Goal: Task Accomplishment & Management: Manage account settings

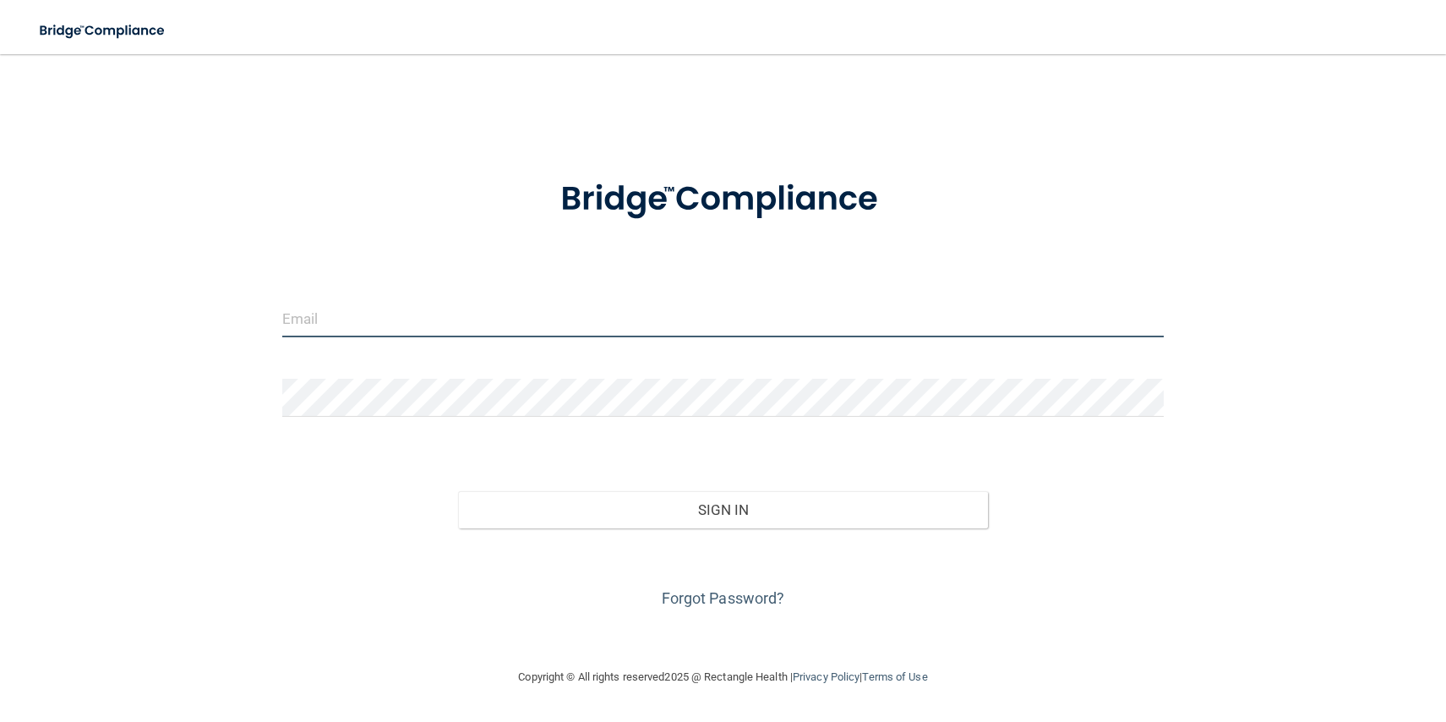
click at [396, 317] on input "email" at bounding box center [723, 318] width 882 height 38
type input "[EMAIL_ADDRESS][DOMAIN_NAME]"
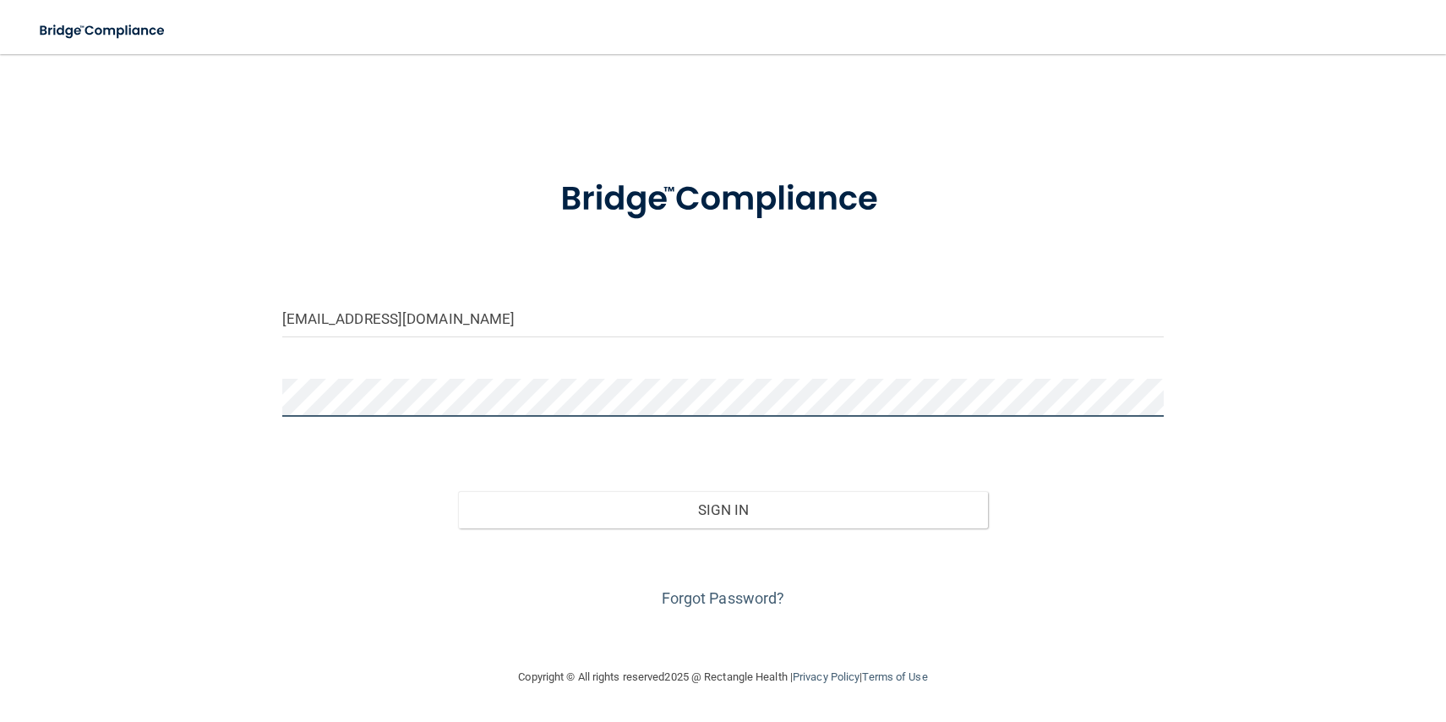
click at [458, 491] on button "Sign In" at bounding box center [722, 509] width 529 height 37
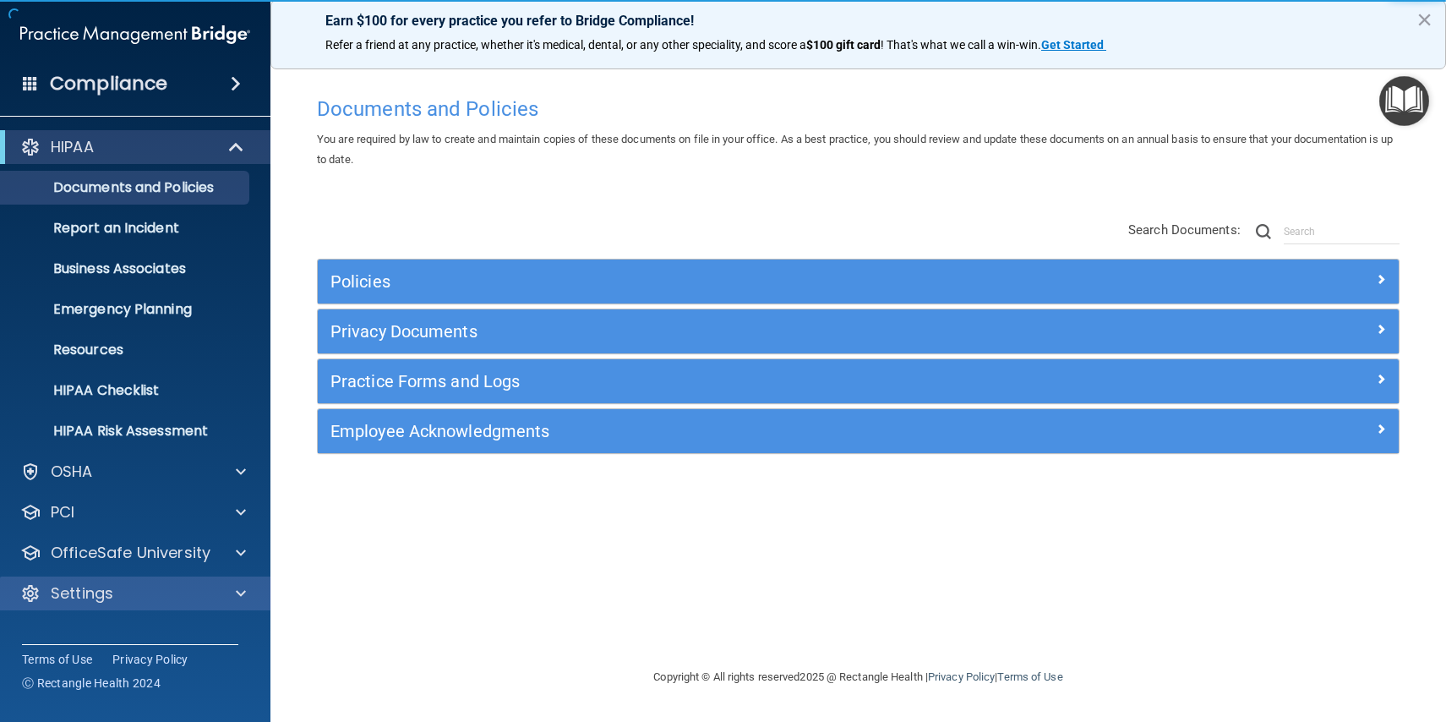
click at [96, 581] on div "Settings" at bounding box center [135, 593] width 271 height 34
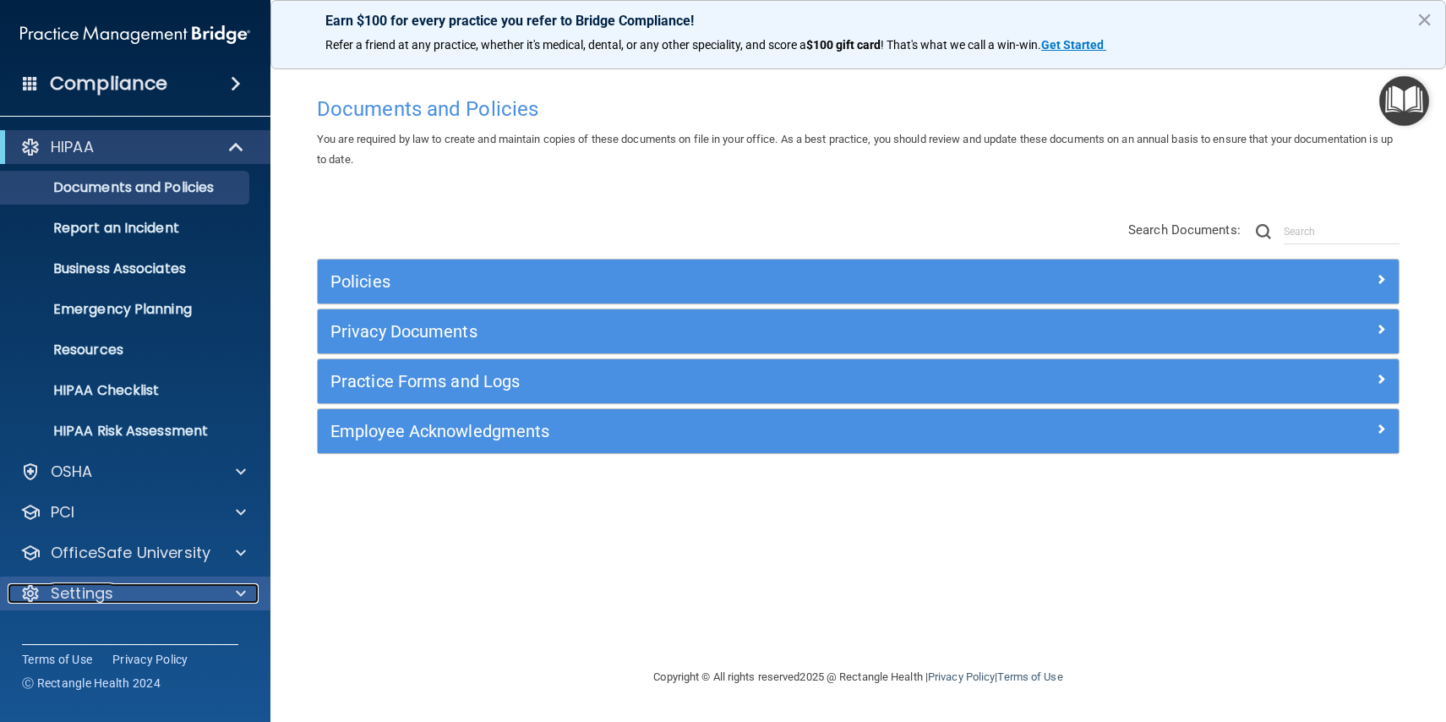
click at [241, 592] on span at bounding box center [241, 593] width 10 height 20
click at [219, 589] on div at bounding box center [238, 593] width 42 height 20
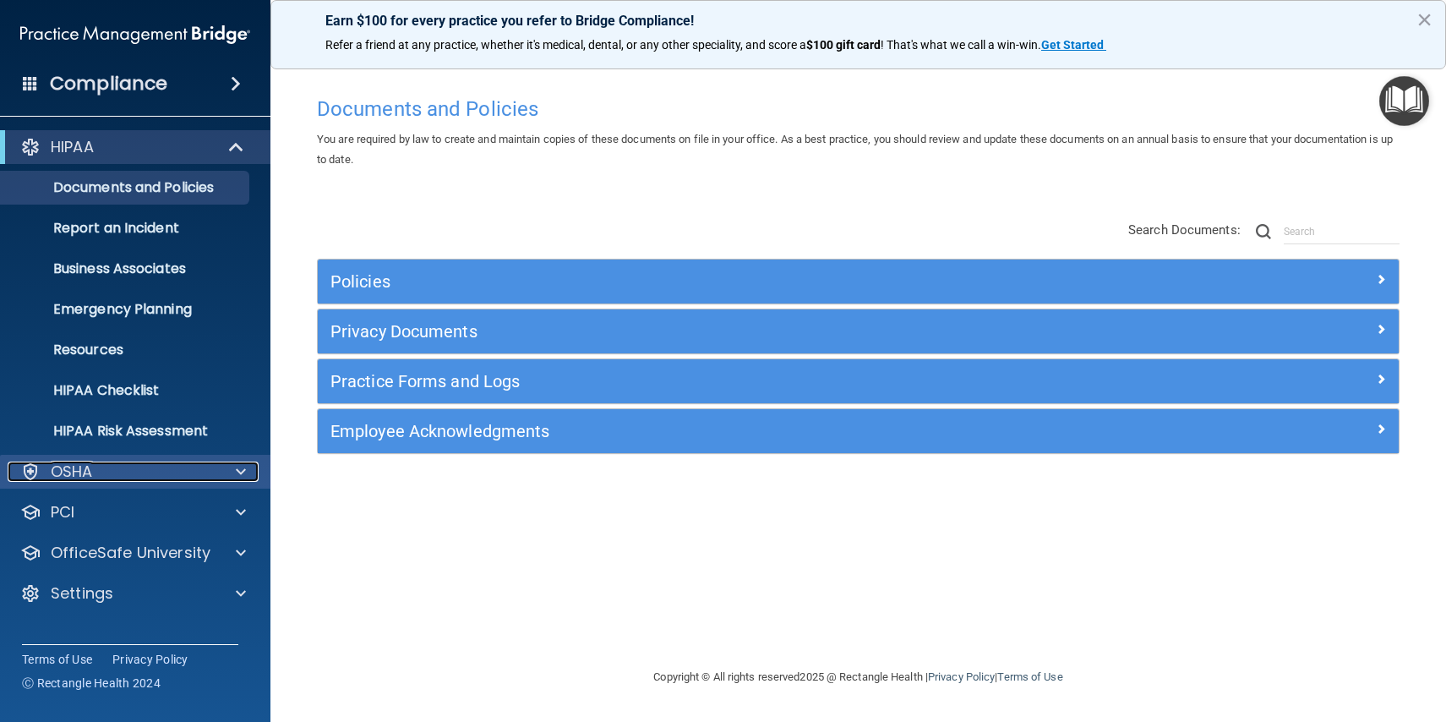
click at [88, 466] on p "OSHA" at bounding box center [72, 471] width 42 height 20
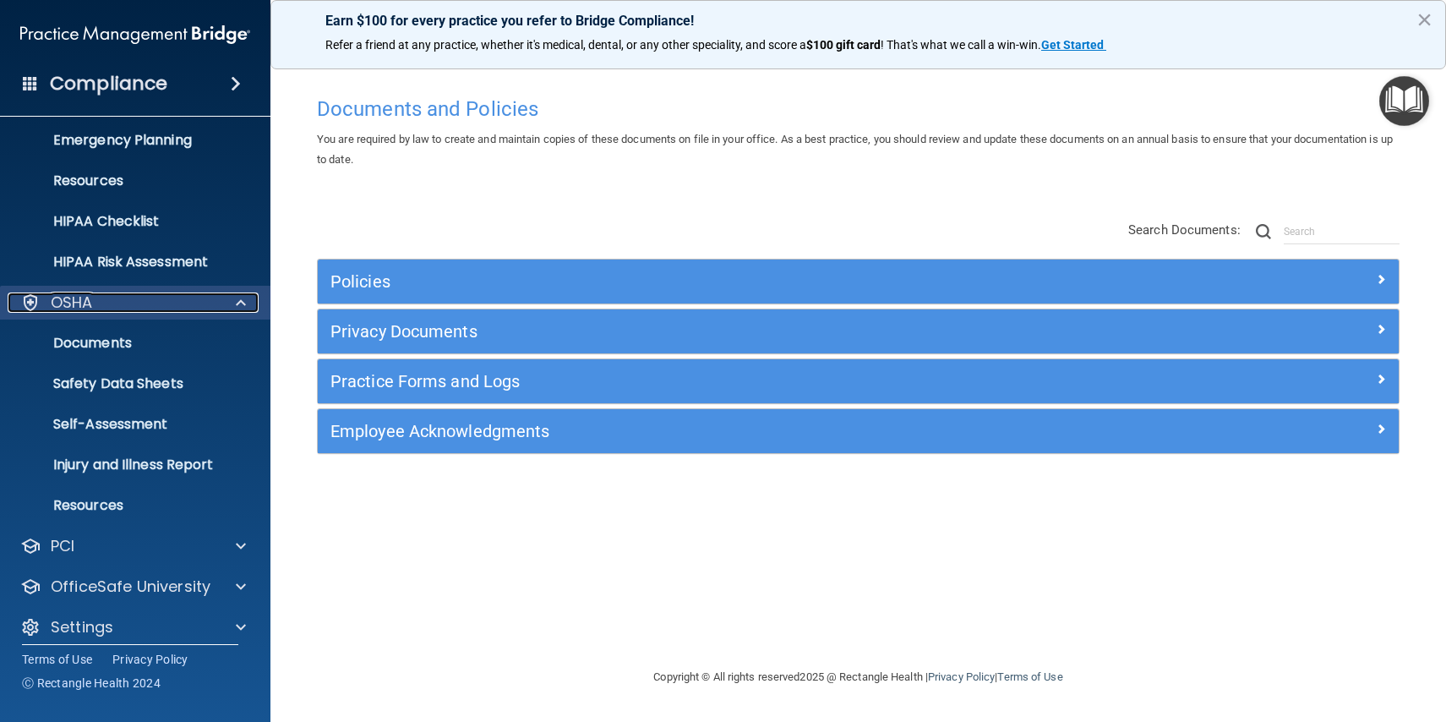
scroll to position [183, 0]
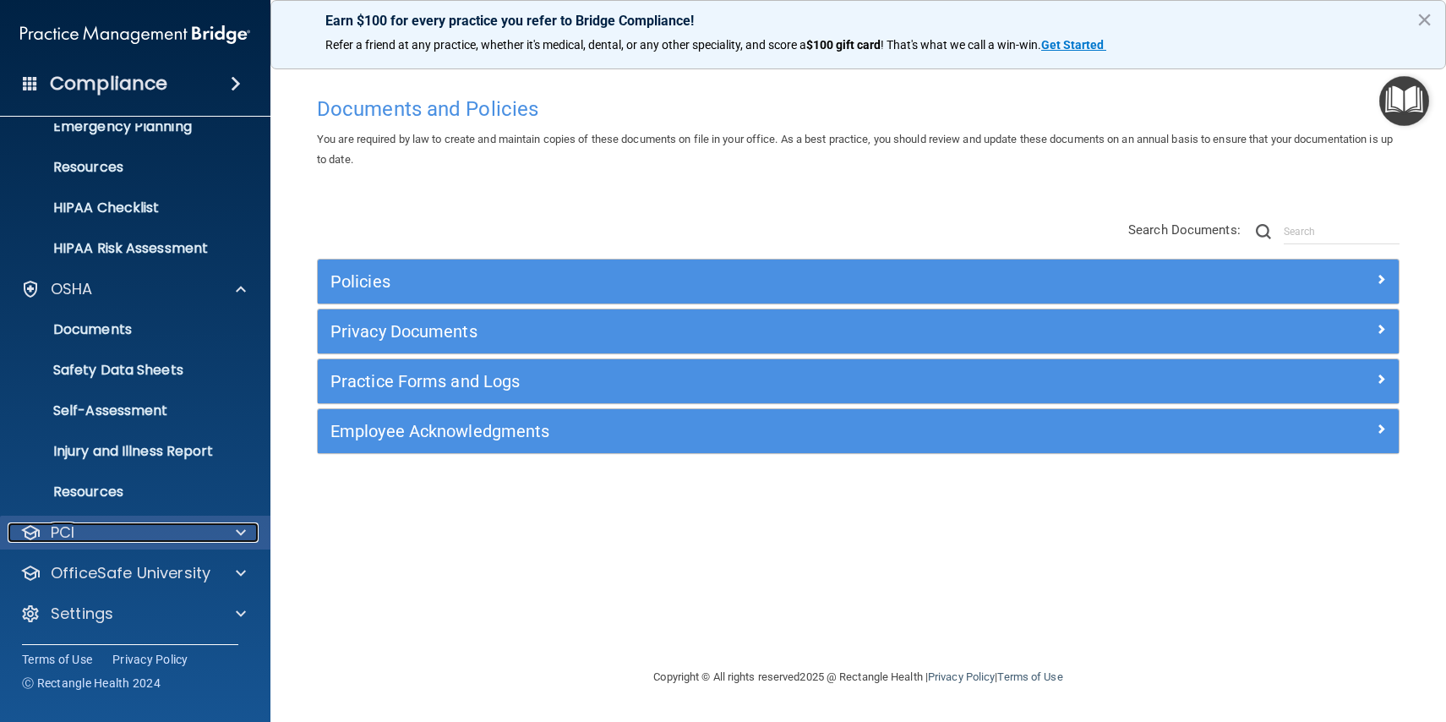
click at [124, 528] on div "PCI" at bounding box center [113, 532] width 210 height 20
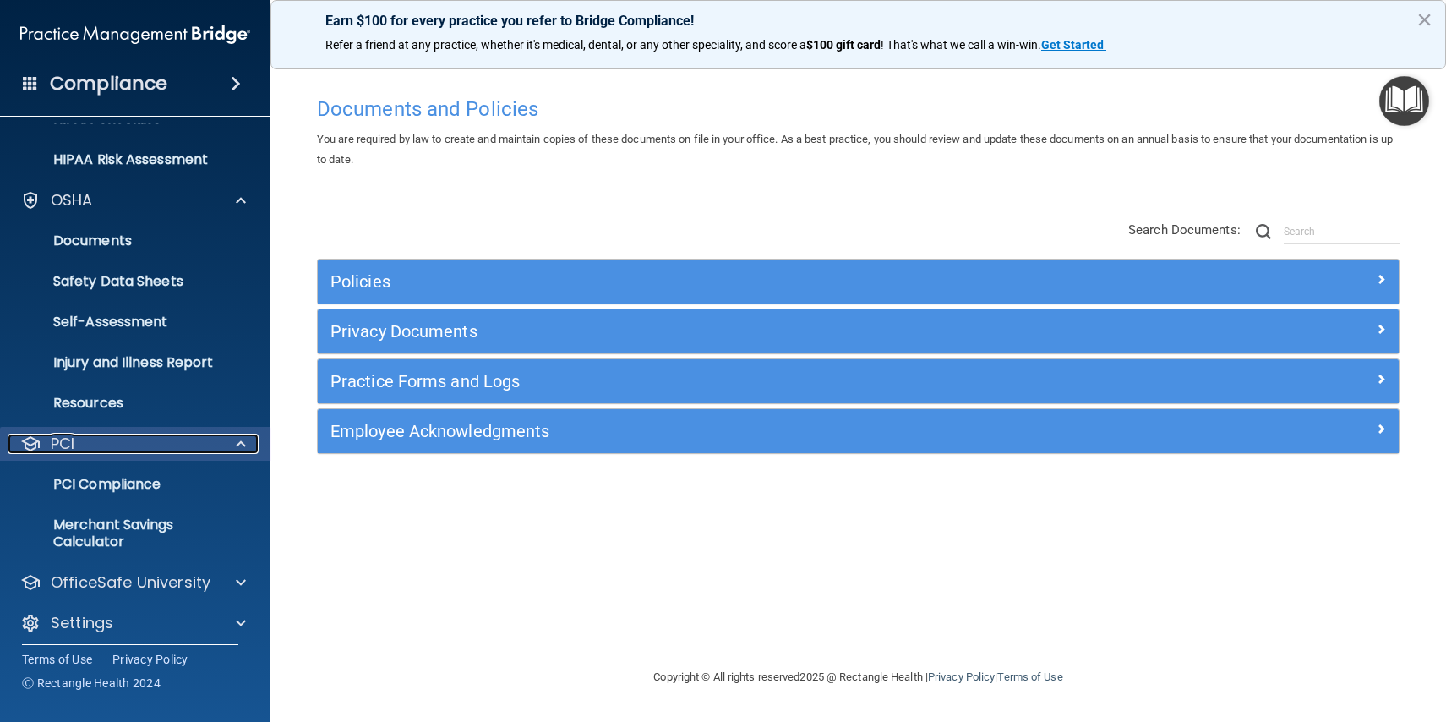
scroll to position [281, 0]
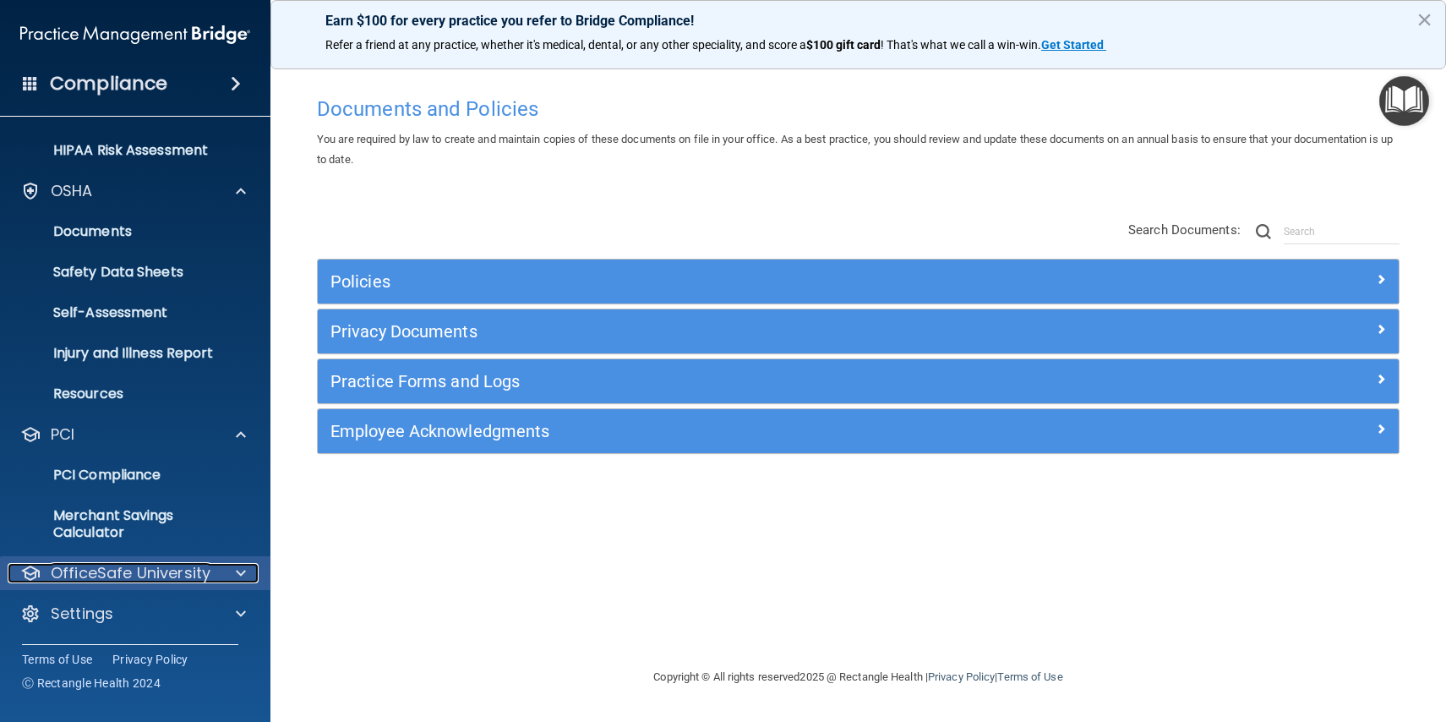
click at [127, 575] on p "OfficeSafe University" at bounding box center [131, 573] width 160 height 20
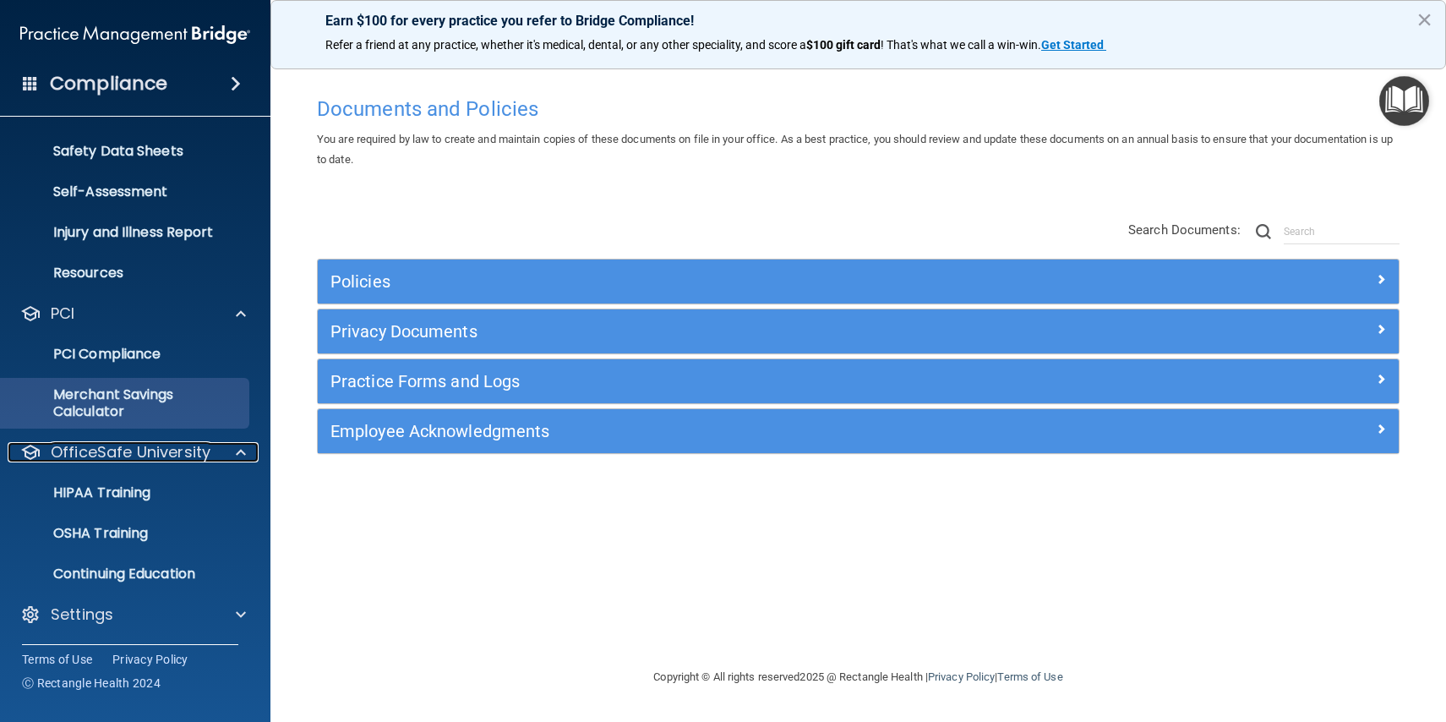
scroll to position [402, 0]
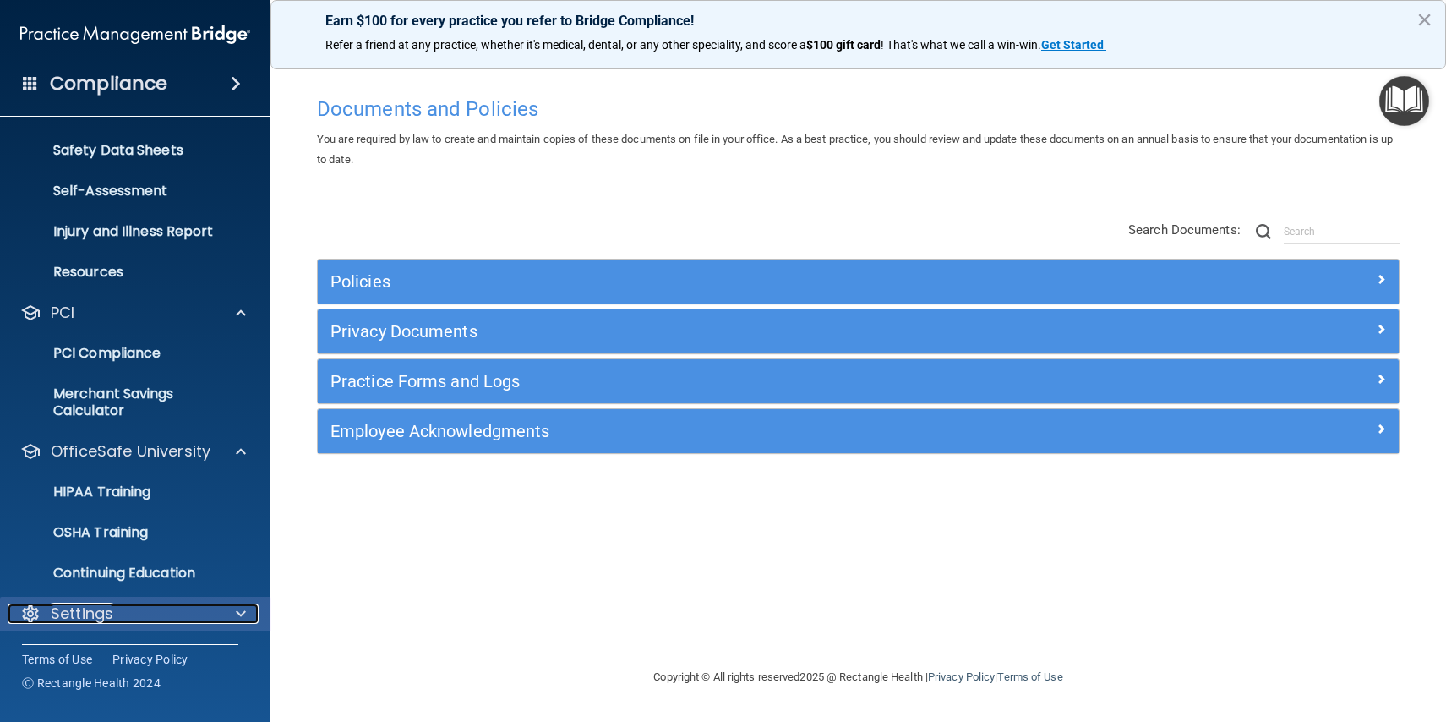
click at [111, 614] on p "Settings" at bounding box center [82, 613] width 63 height 20
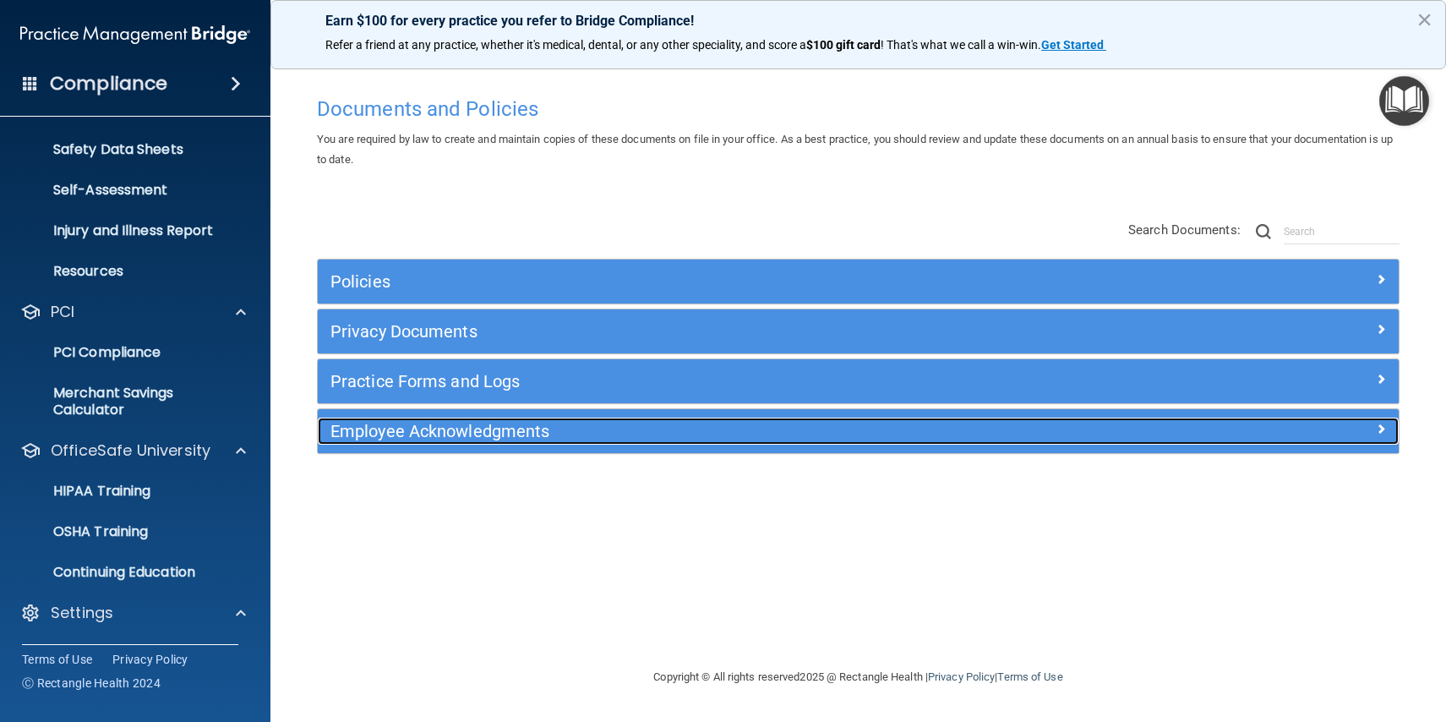
click at [402, 435] on h5 "Employee Acknowledgments" at bounding box center [722, 431] width 785 height 19
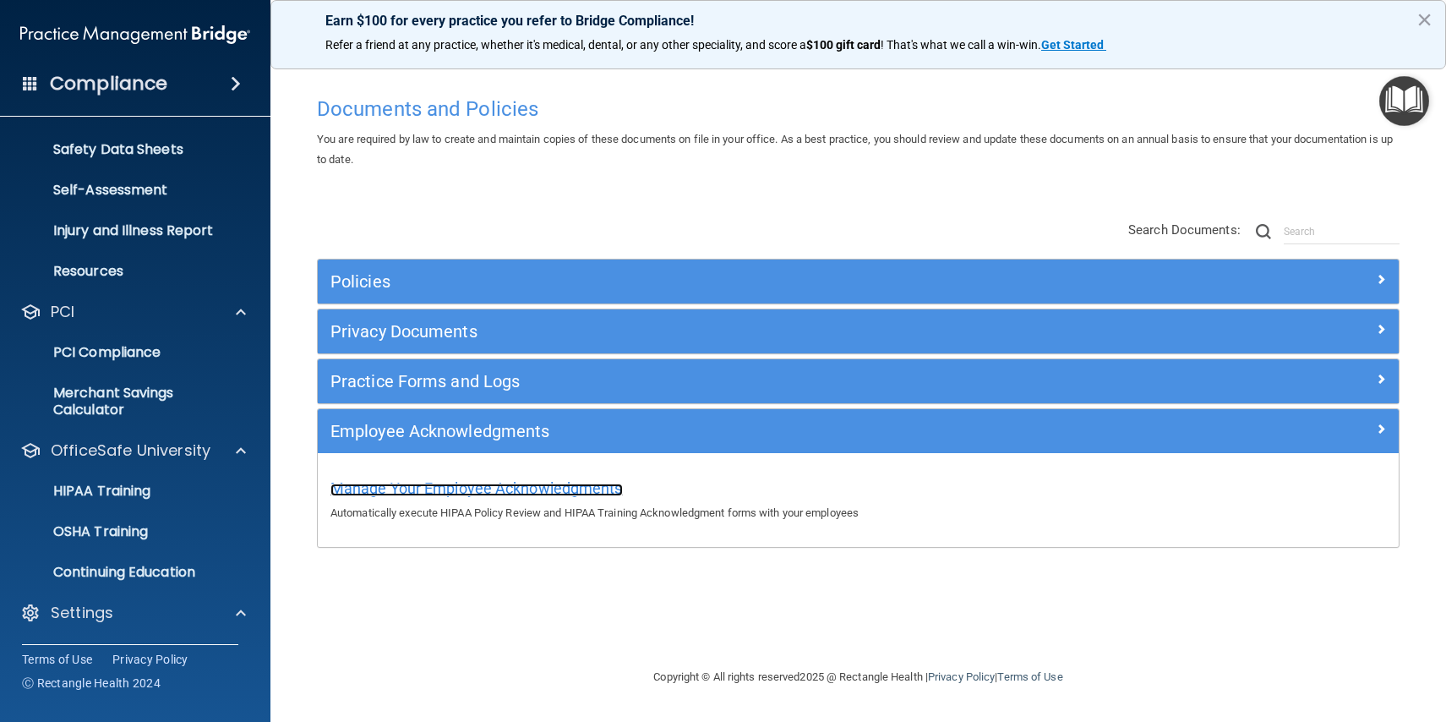
click at [513, 494] on span "Manage Your Employee Acknowledgments" at bounding box center [476, 488] width 292 height 18
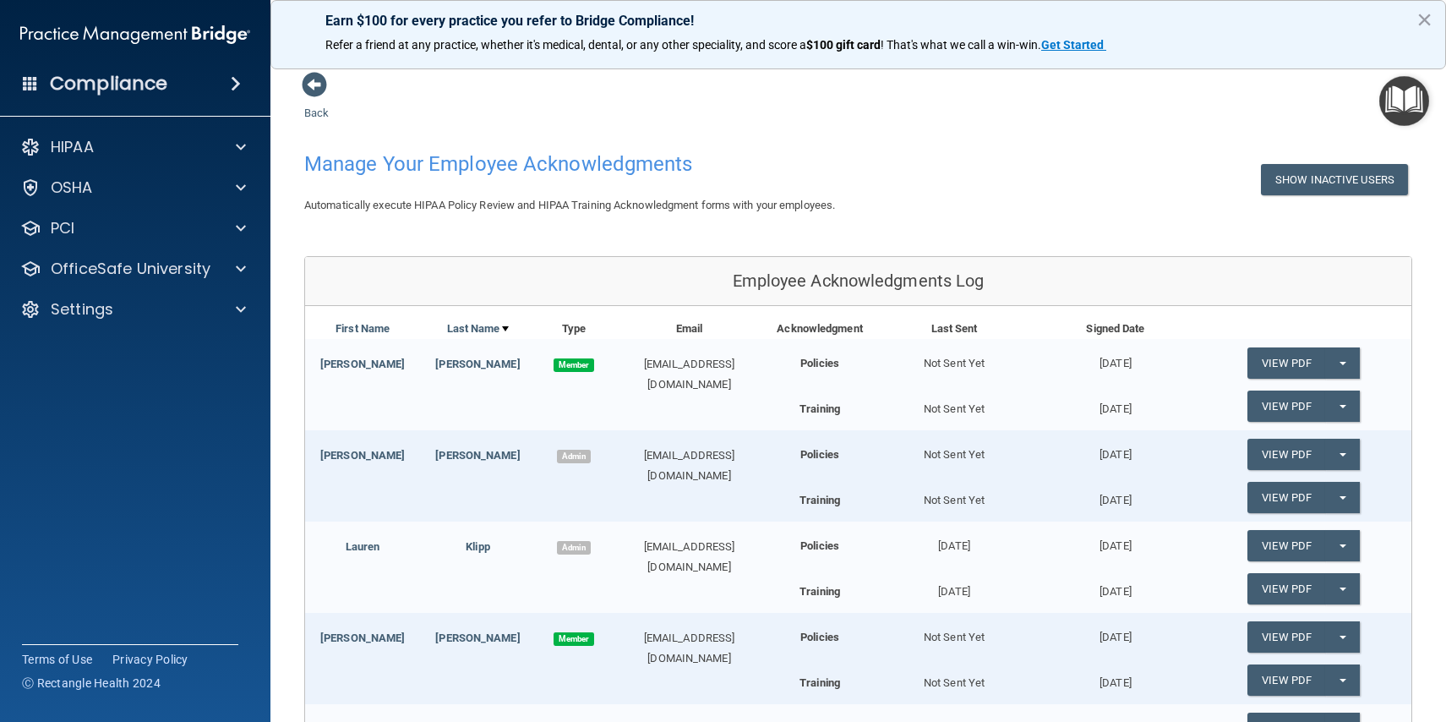
click at [727, 372] on div "[EMAIL_ADDRESS][DOMAIN_NAME]" at bounding box center [690, 374] width 154 height 41
click at [718, 401] on div "[PERSON_NAME] Member [EMAIL_ADDRESS][DOMAIN_NAME] Policies Not Sent Yet [DATE] …" at bounding box center [858, 384] width 1106 height 91
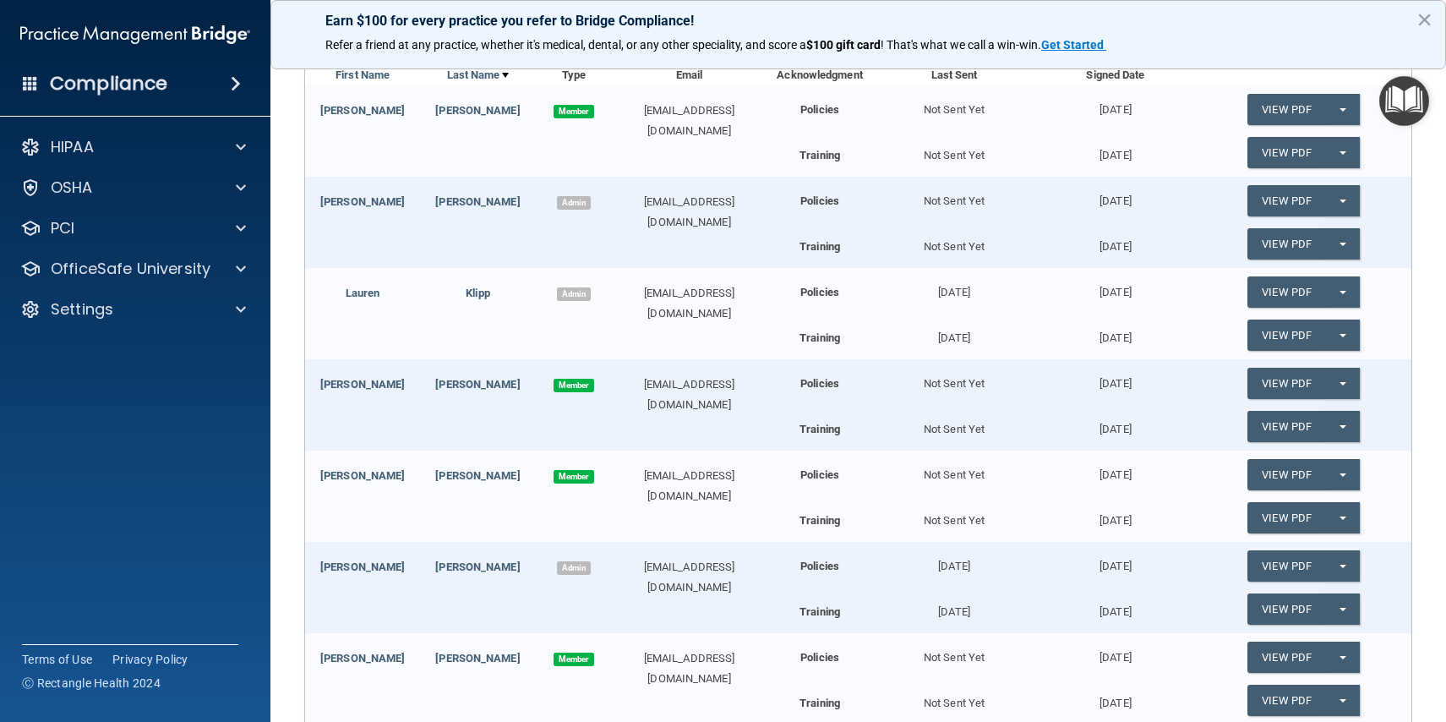
scroll to position [169, 0]
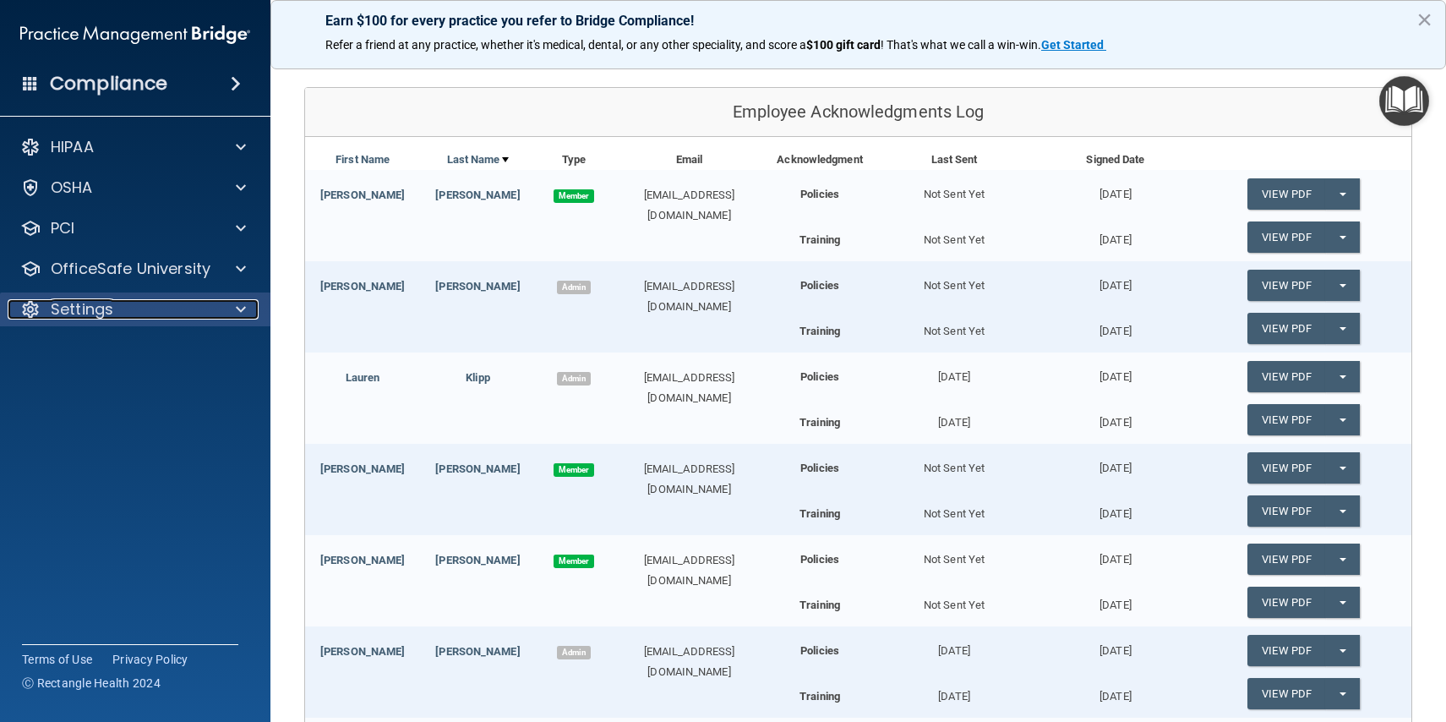
click at [237, 314] on span at bounding box center [241, 309] width 10 height 20
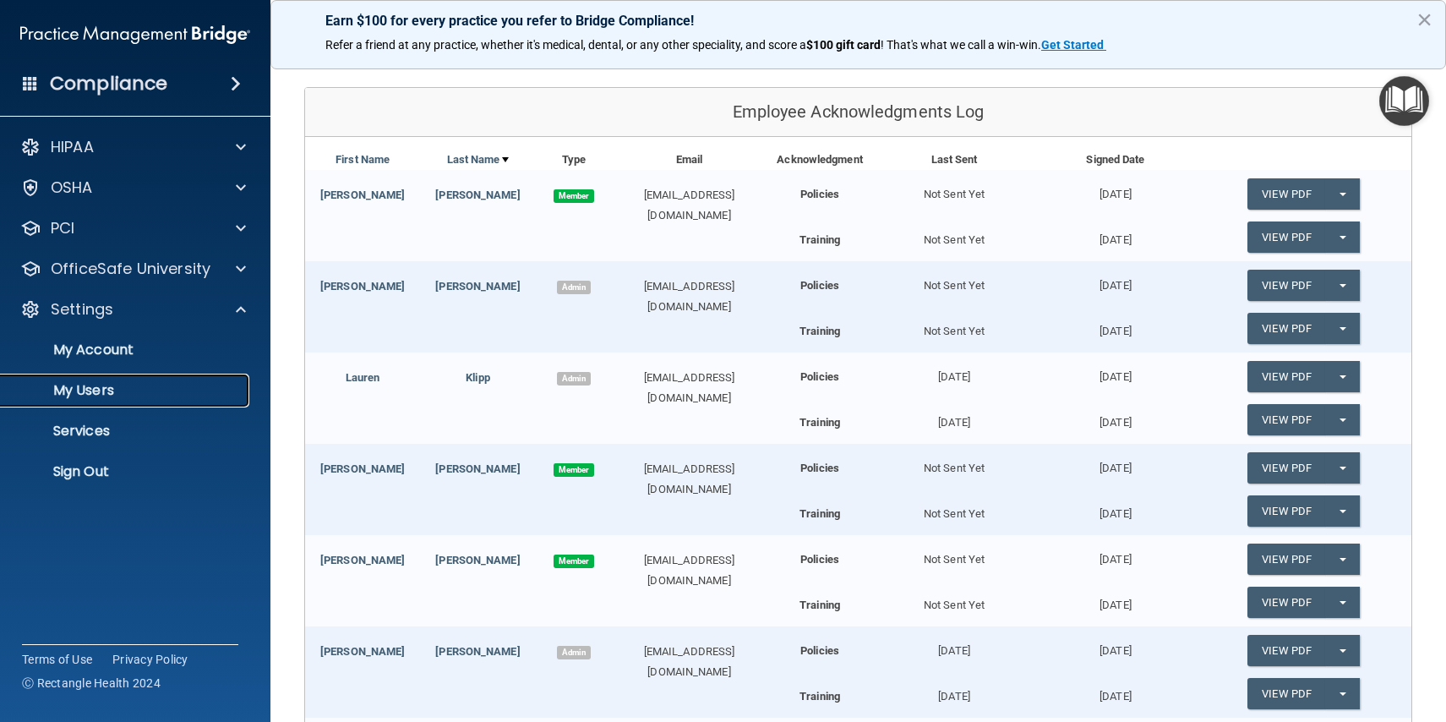
click at [98, 385] on p "My Users" at bounding box center [126, 390] width 231 height 17
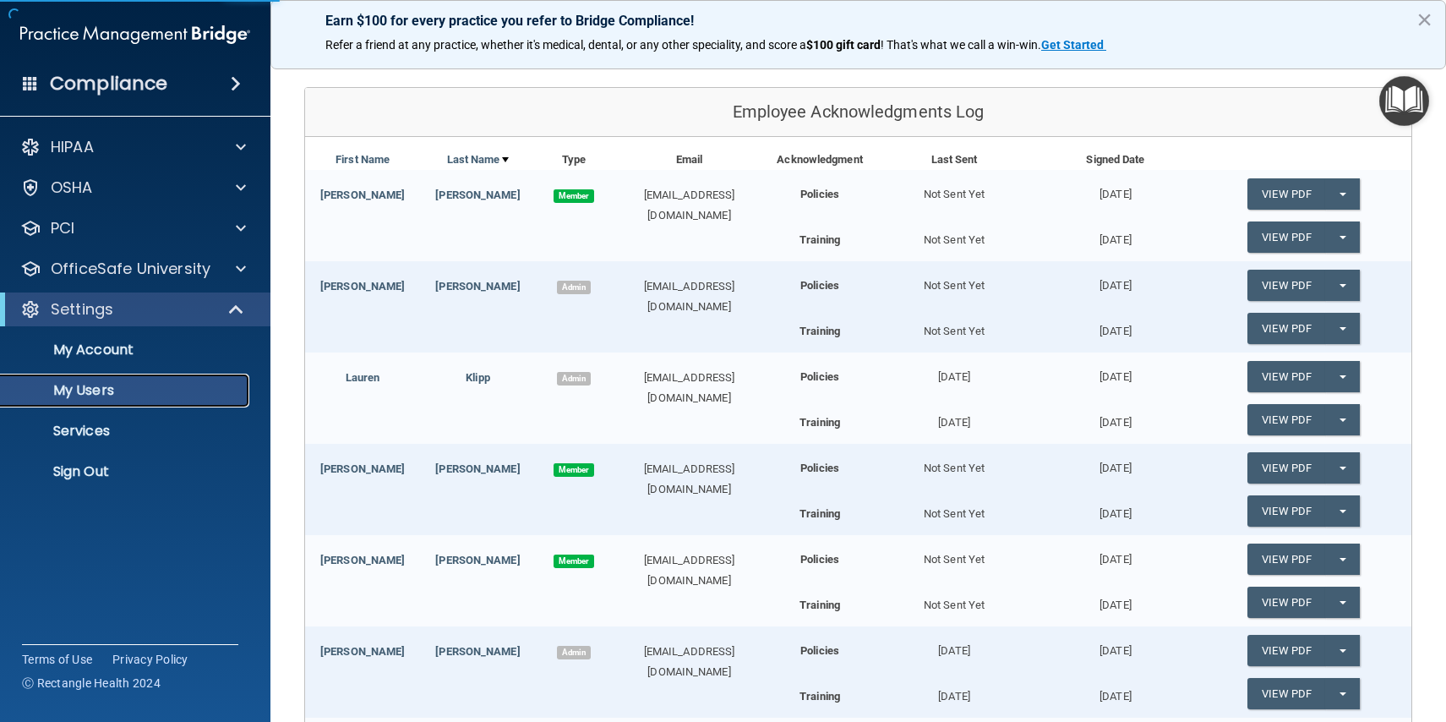
select select "20"
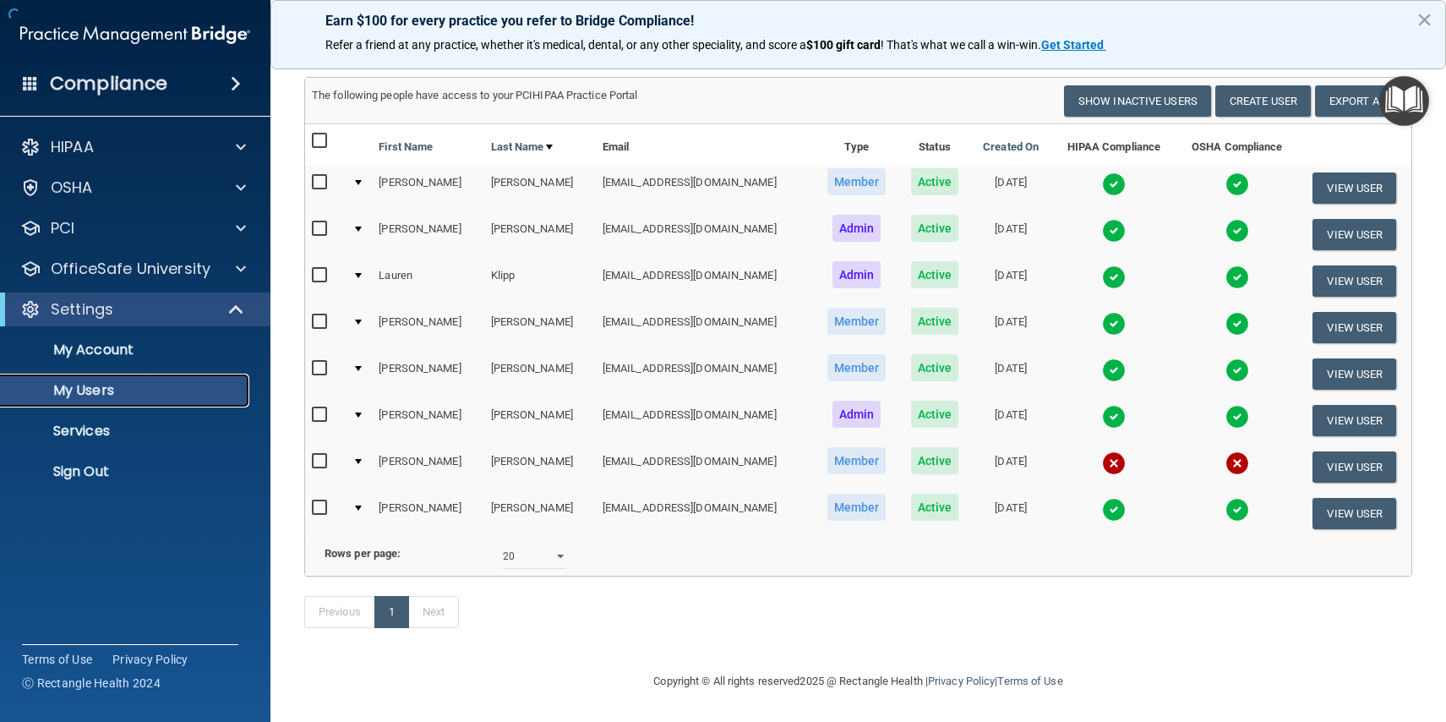
scroll to position [119, 0]
click at [317, 176] on input "checkbox" at bounding box center [321, 183] width 19 height 14
checkbox input "true"
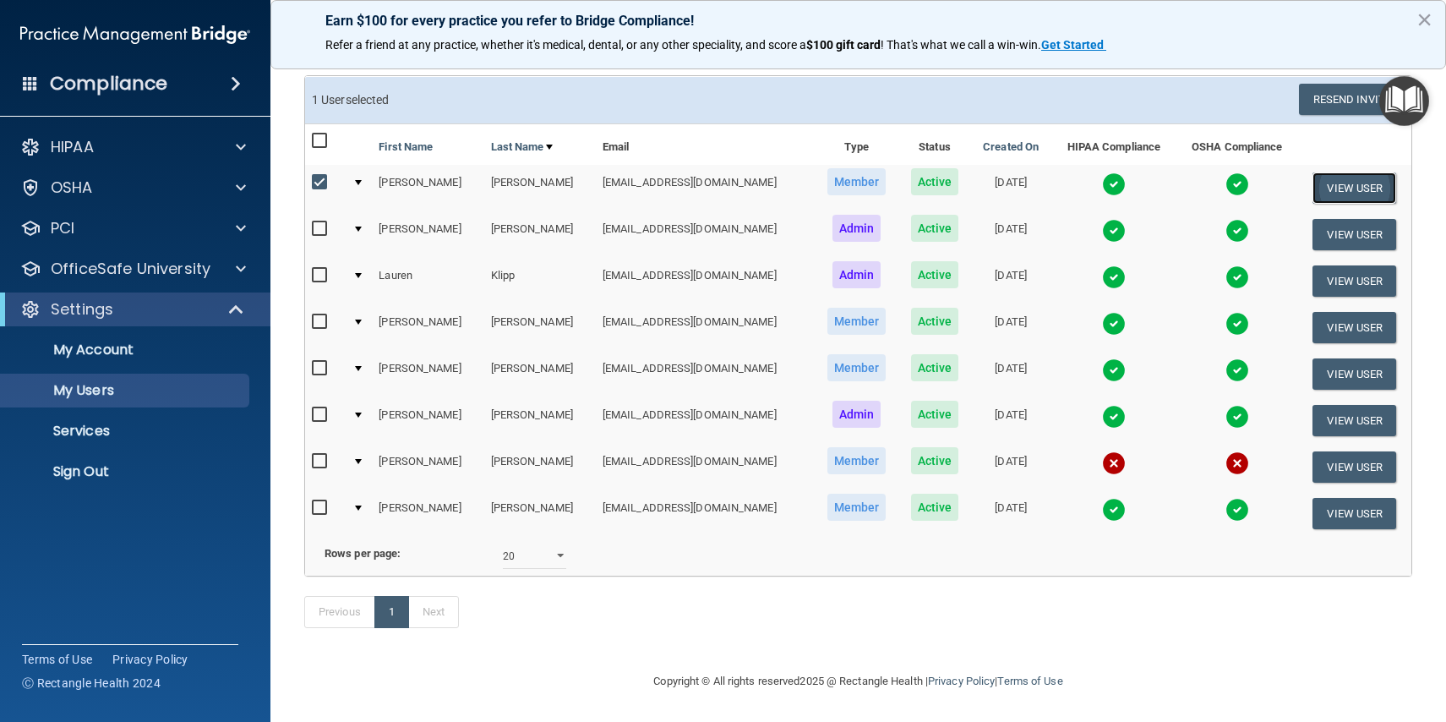
click at [1332, 172] on button "View User" at bounding box center [1355, 187] width 84 height 31
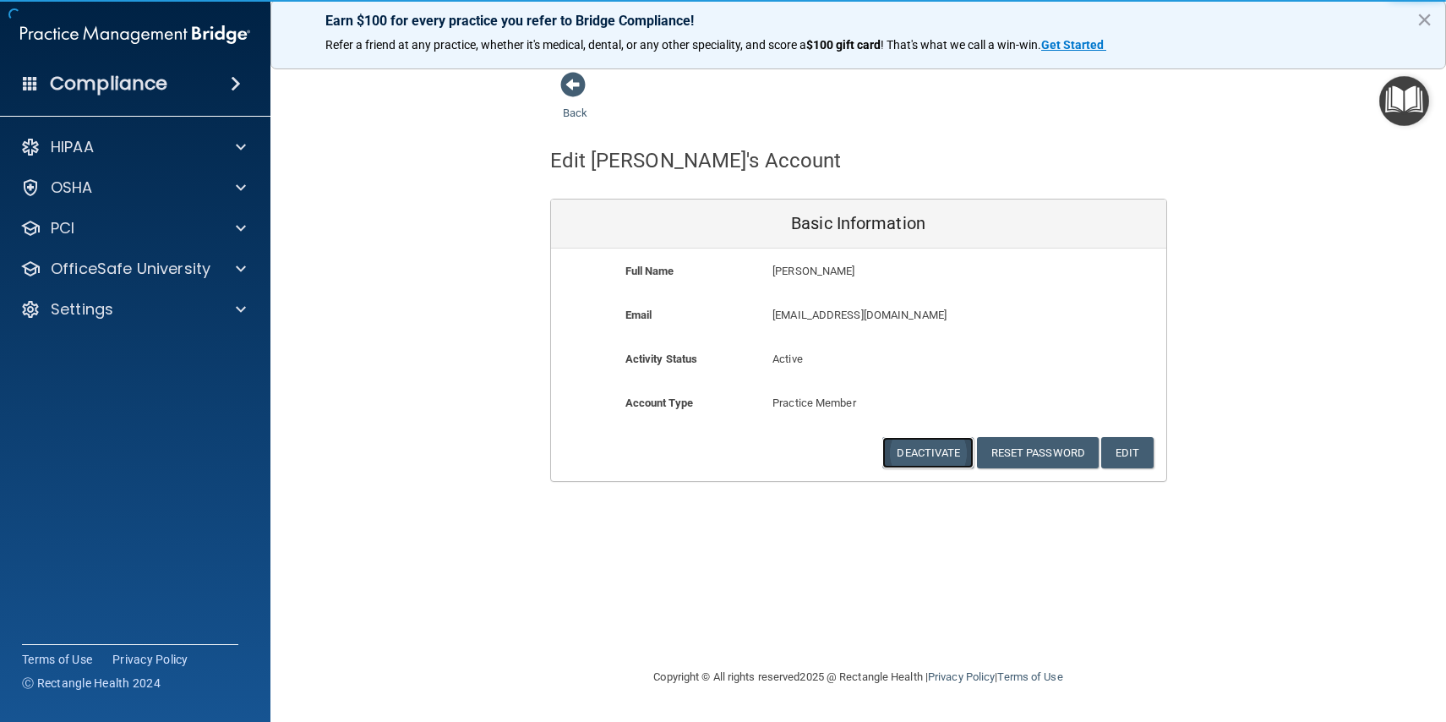
click at [952, 450] on button "Deactivate" at bounding box center [927, 452] width 91 height 31
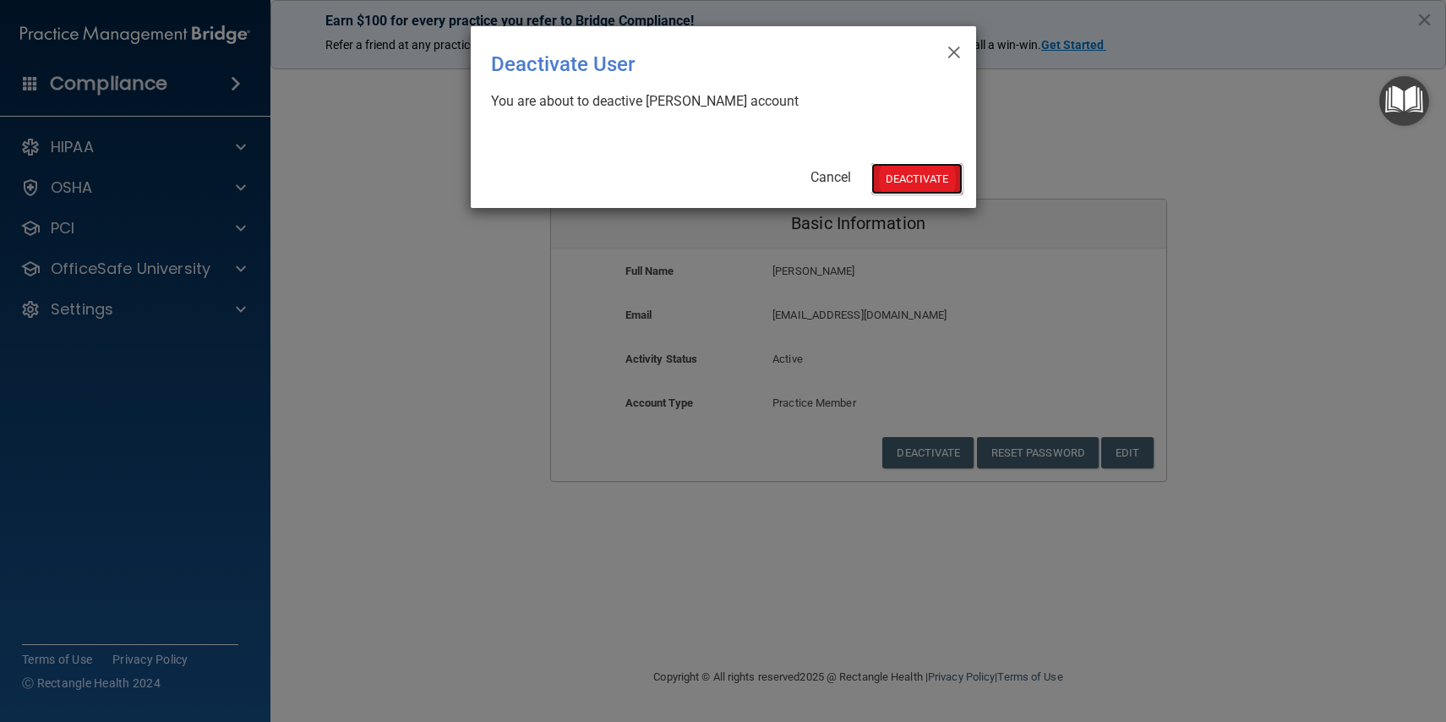
drag, startPoint x: 900, startPoint y: 177, endPoint x: 825, endPoint y: 180, distance: 75.3
click at [899, 177] on button "Deactivate" at bounding box center [916, 178] width 91 height 31
